Goal: Book appointment/travel/reservation

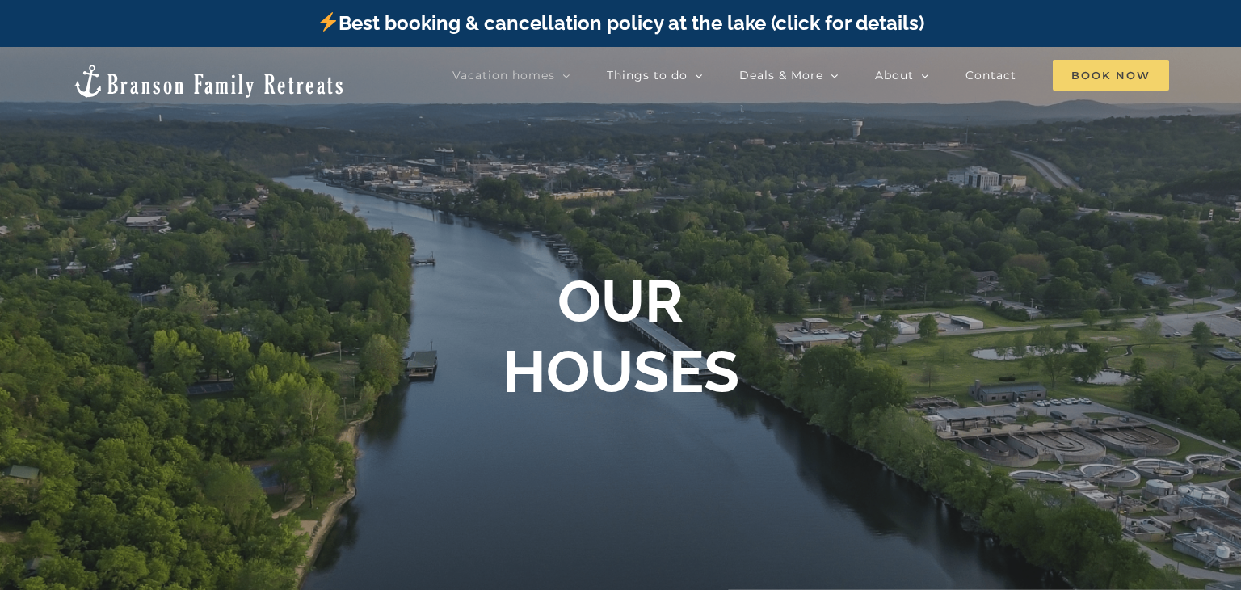
click at [1087, 82] on span "Book Now" at bounding box center [1111, 75] width 116 height 31
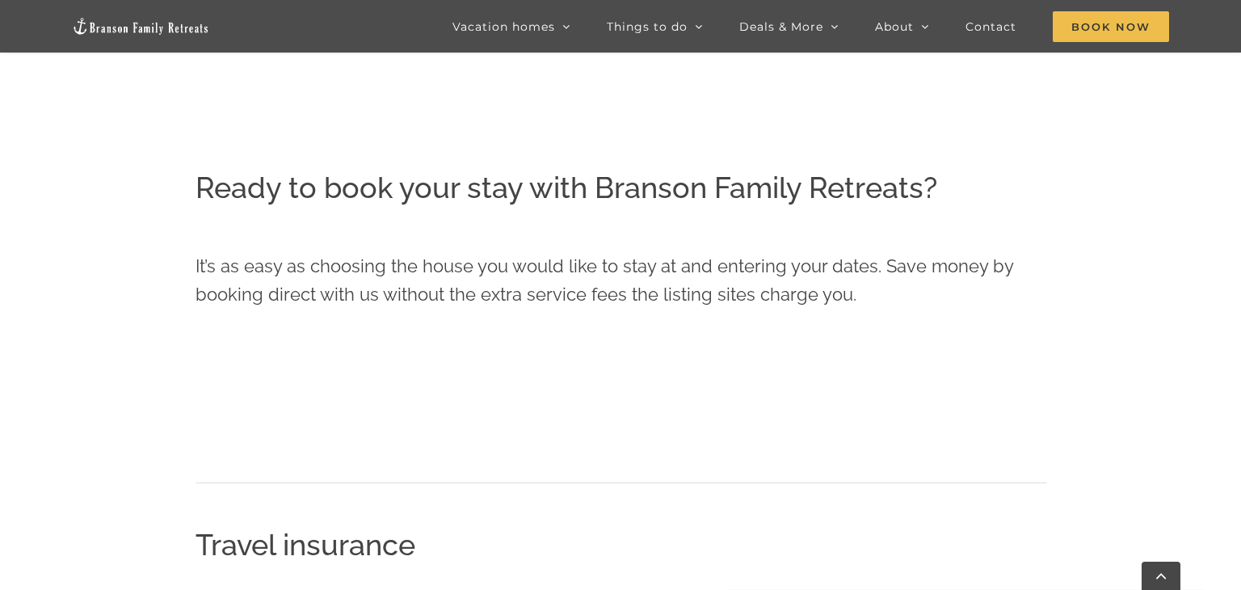
scroll to position [752, 0]
